Goal: Information Seeking & Learning: Understand process/instructions

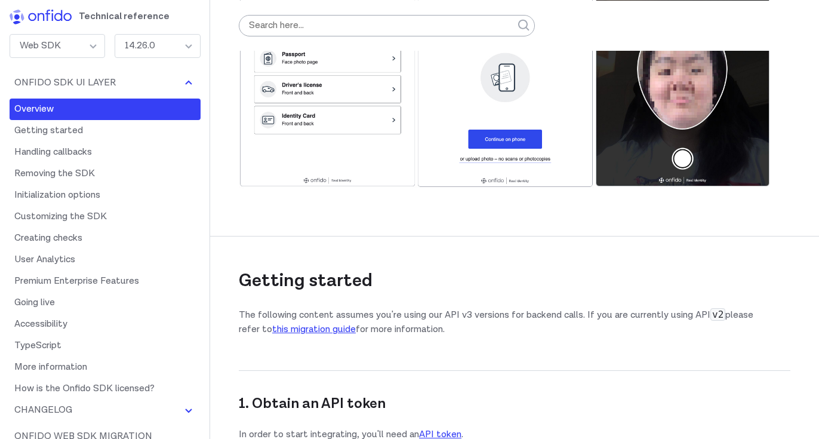
scroll to position [423, 0]
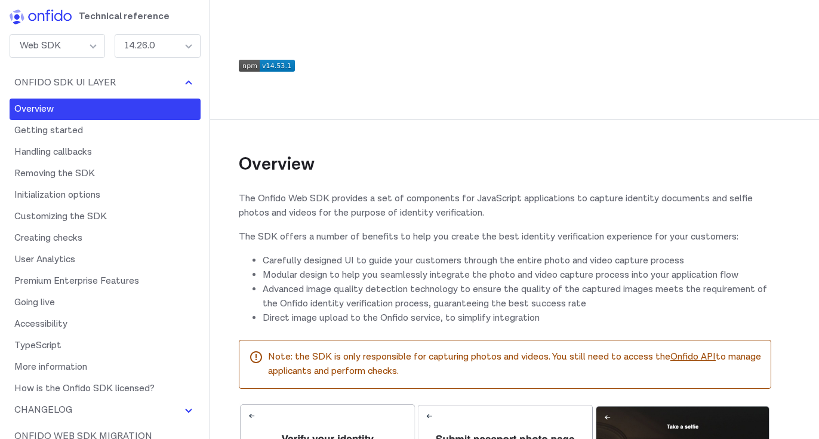
scroll to position [361, 0]
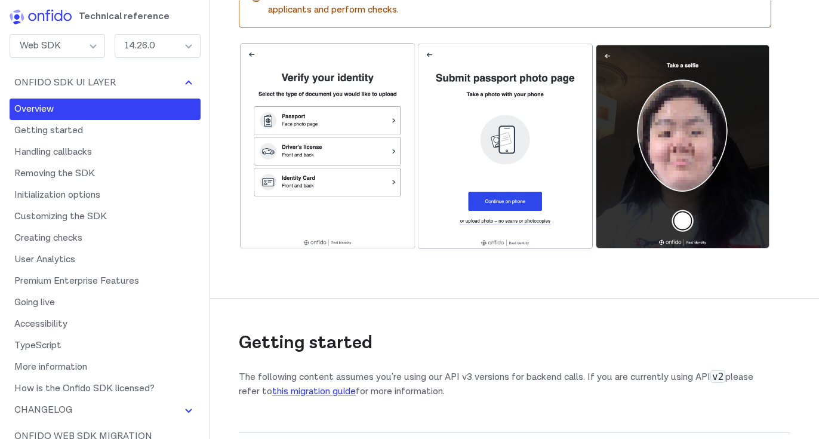
click at [350, 190] on img at bounding box center [505, 146] width 532 height 208
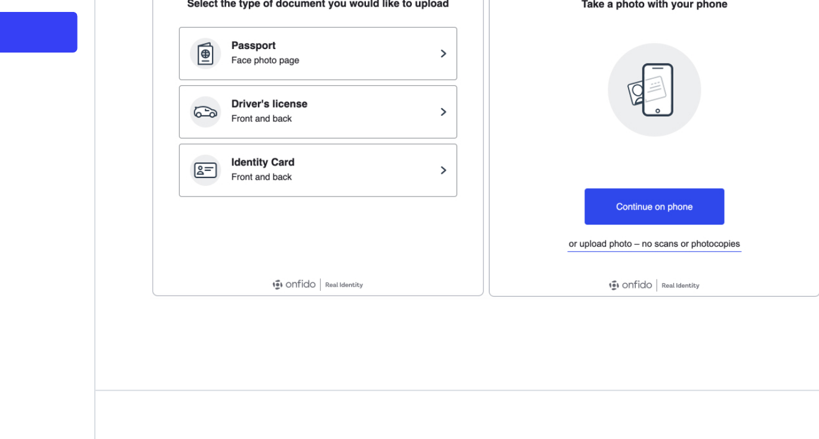
click at [459, 264] on div "Getting started The following content assumes you're using our API v3 versions …" at bounding box center [505, 336] width 532 height 144
